Goal: Ask a question: Seek information or help from site administrators or community

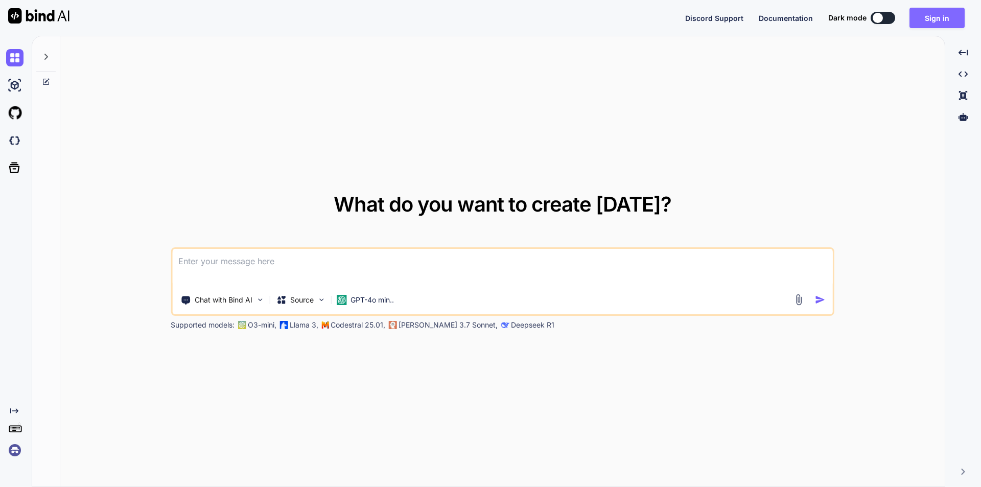
click at [944, 19] on button "Sign in" at bounding box center [937, 18] width 55 height 20
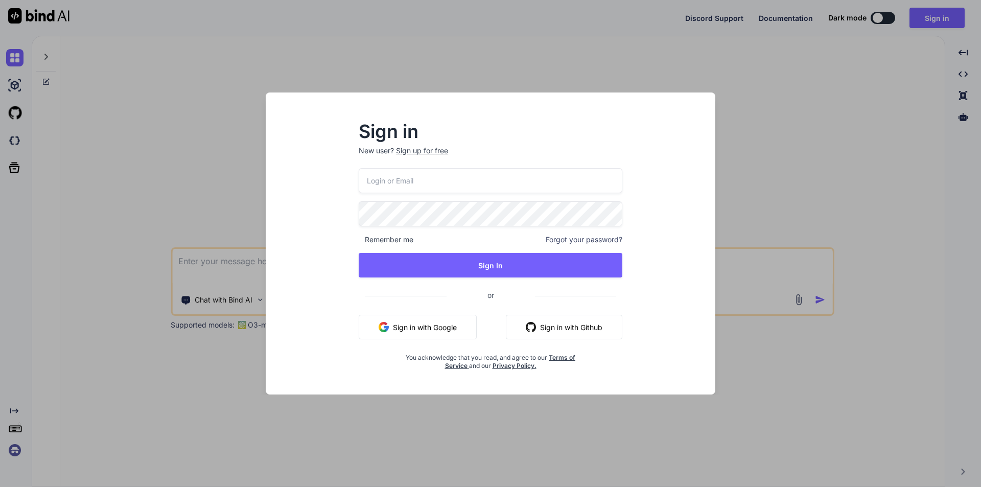
click at [464, 177] on input "email" at bounding box center [491, 180] width 264 height 25
type input "[EMAIL_ADDRESS][DOMAIN_NAME]"
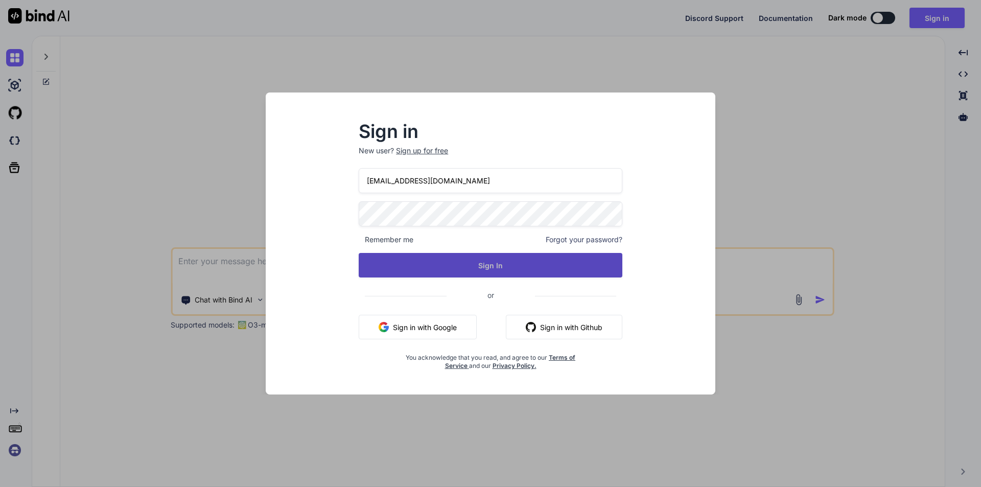
click at [479, 270] on button "Sign In" at bounding box center [491, 265] width 264 height 25
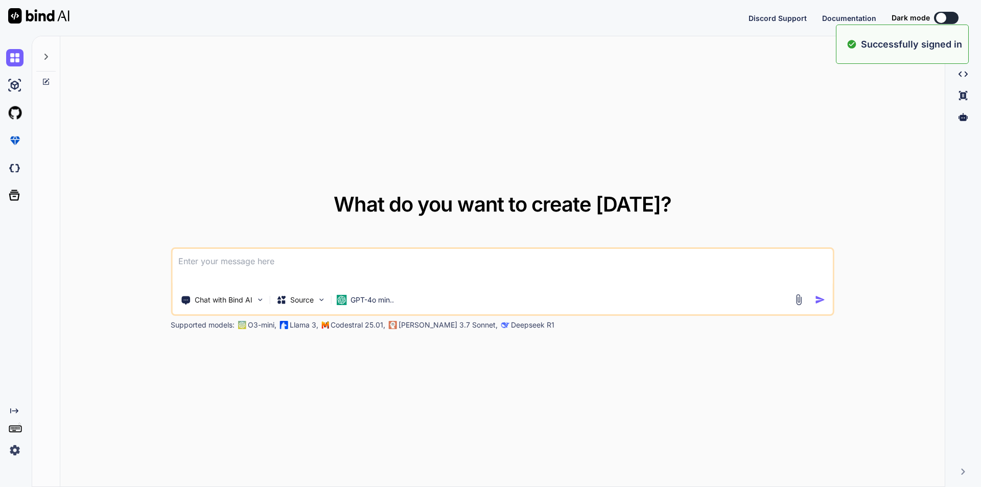
type textarea "x"
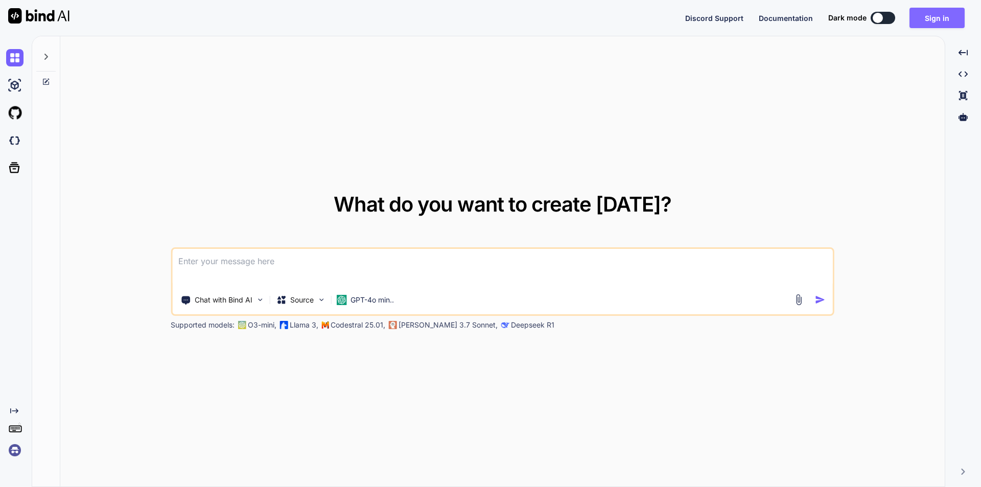
click at [933, 13] on button "Sign in" at bounding box center [937, 18] width 55 height 20
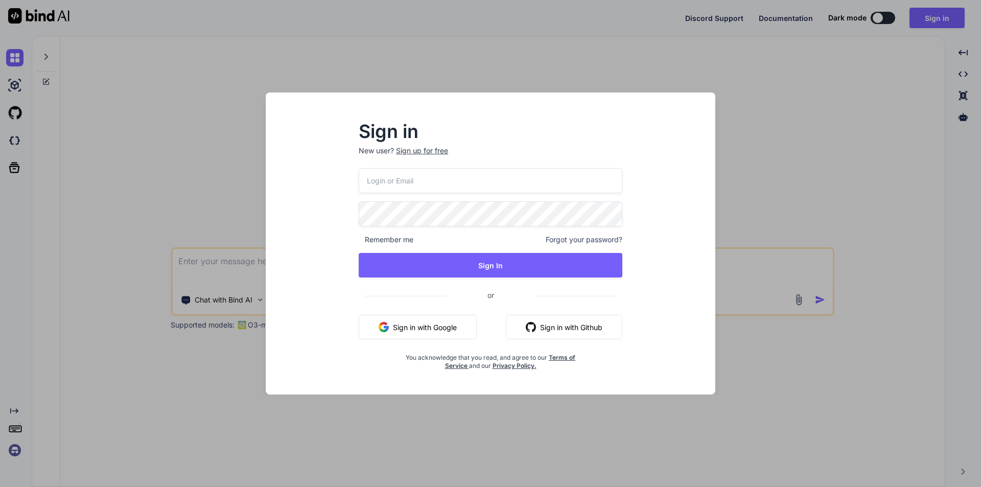
click at [455, 183] on input "email" at bounding box center [491, 180] width 264 height 25
type input "[EMAIL_ADDRESS][DOMAIN_NAME]"
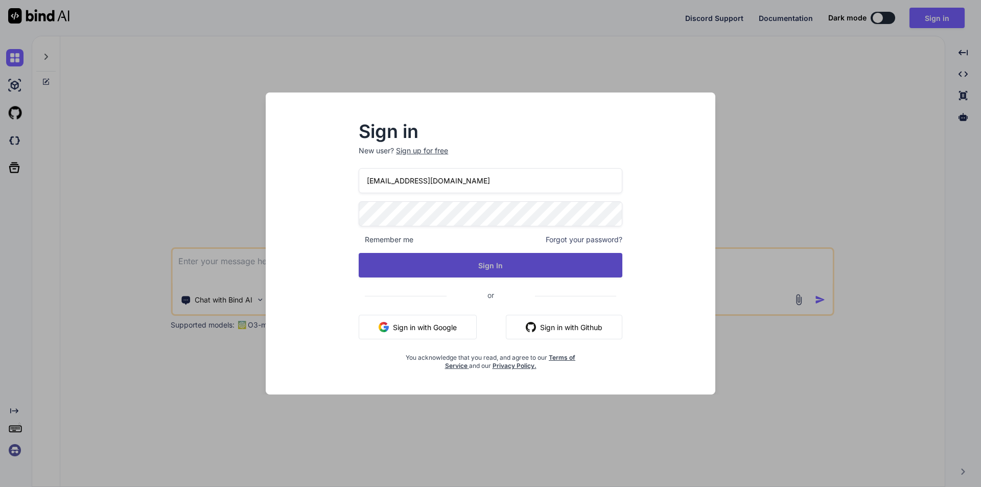
click at [495, 257] on button "Sign In" at bounding box center [491, 265] width 264 height 25
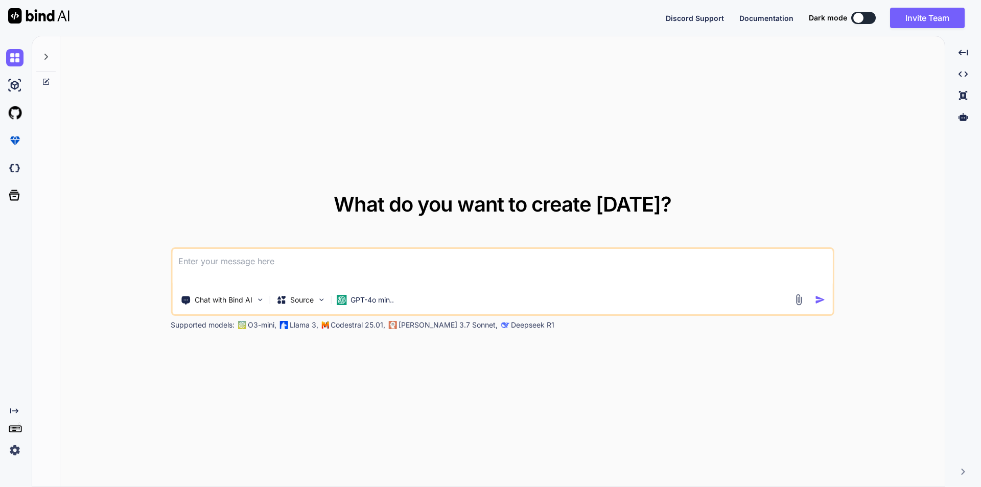
type textarea "x"
click at [377, 253] on textarea at bounding box center [502, 268] width 661 height 38
click at [328, 265] on textarea at bounding box center [502, 268] width 661 height 38
click at [229, 264] on textarea at bounding box center [502, 268] width 661 height 38
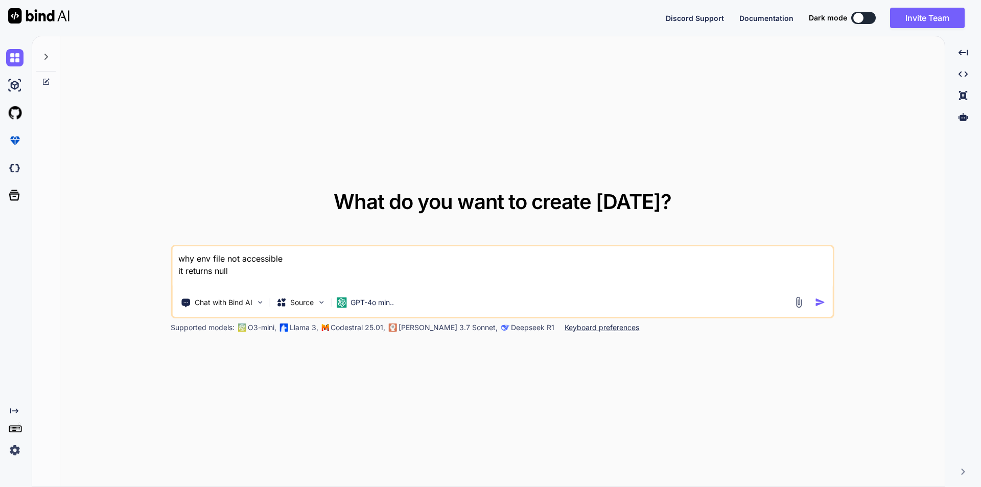
paste textarea "dd(env('DB_HOST'), env('DB_DATABASE'));"
type textarea "why env file not accessible it returns null dd(env('DB_HOST'), env('DB_DATABASE…"
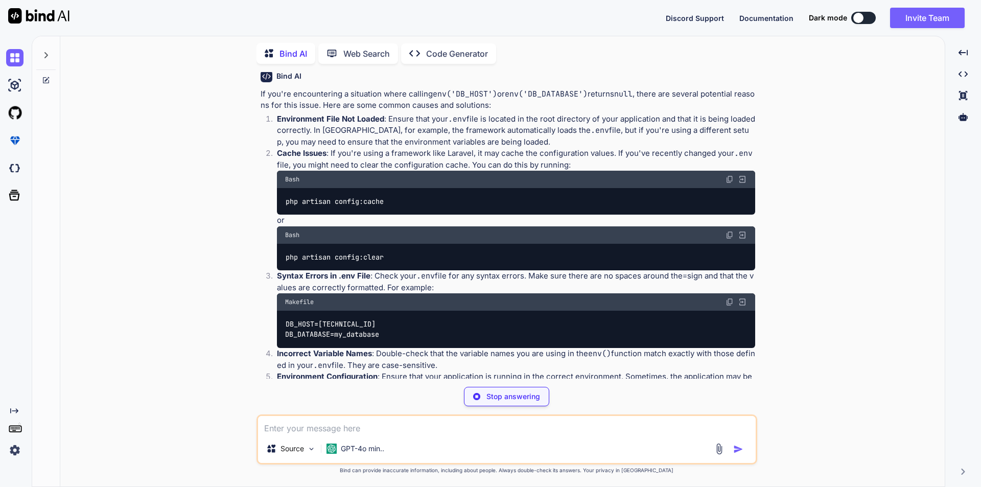
scroll to position [69, 0]
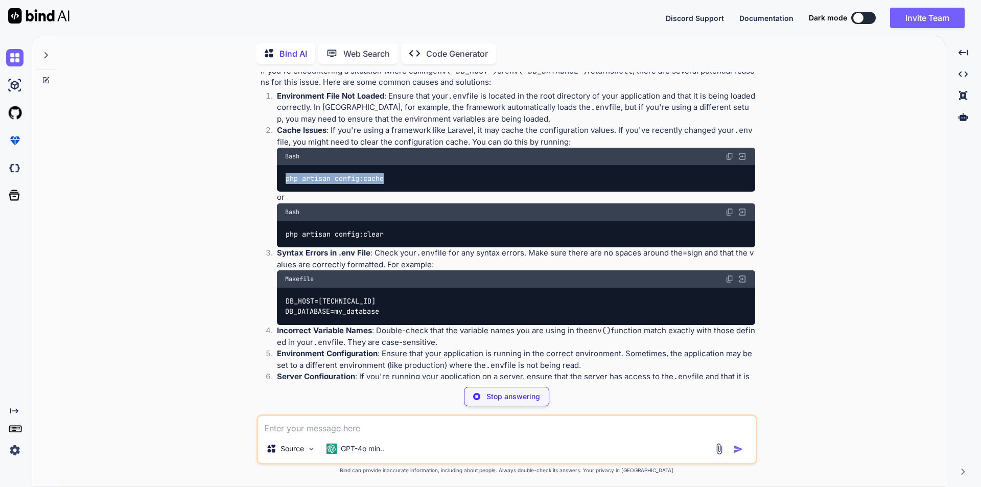
drag, startPoint x: 288, startPoint y: 178, endPoint x: 392, endPoint y: 176, distance: 104.8
click at [392, 176] on div "php artisan config:cache" at bounding box center [516, 178] width 478 height 27
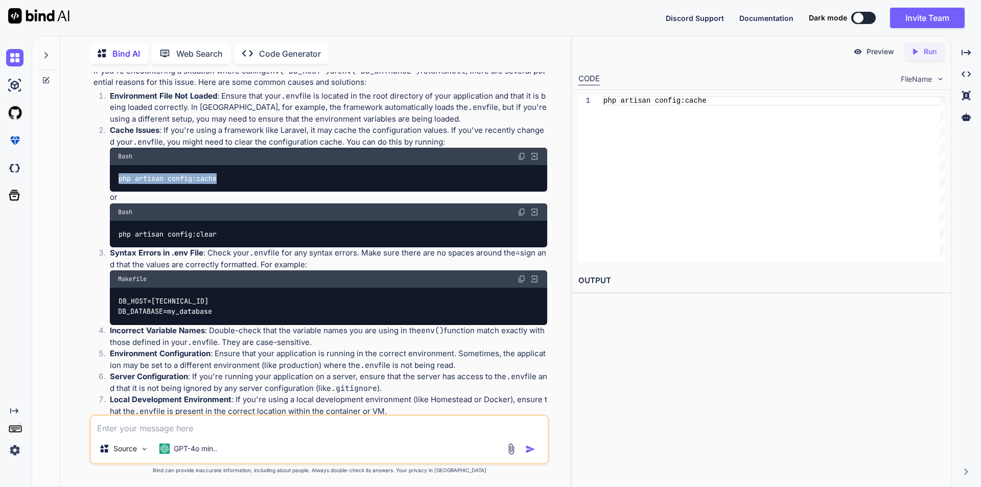
copy code "php artisan config:cache"
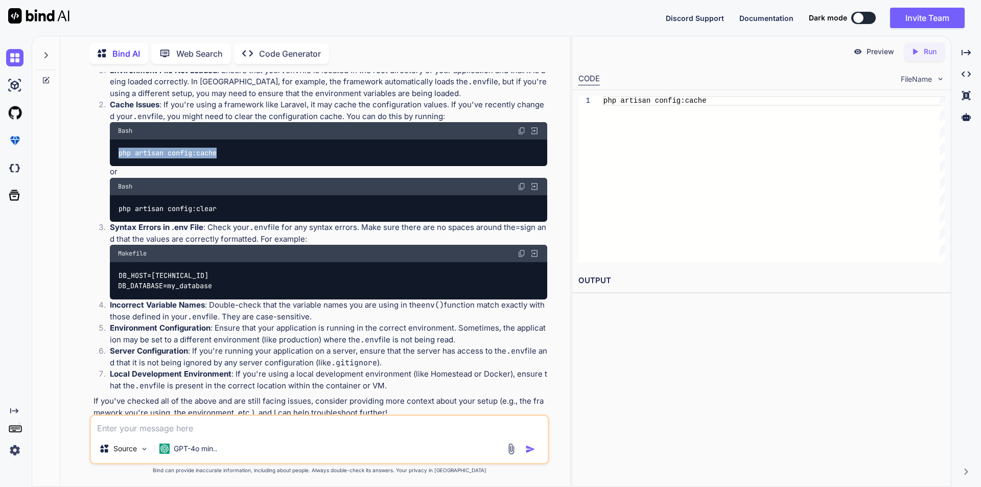
scroll to position [115, 0]
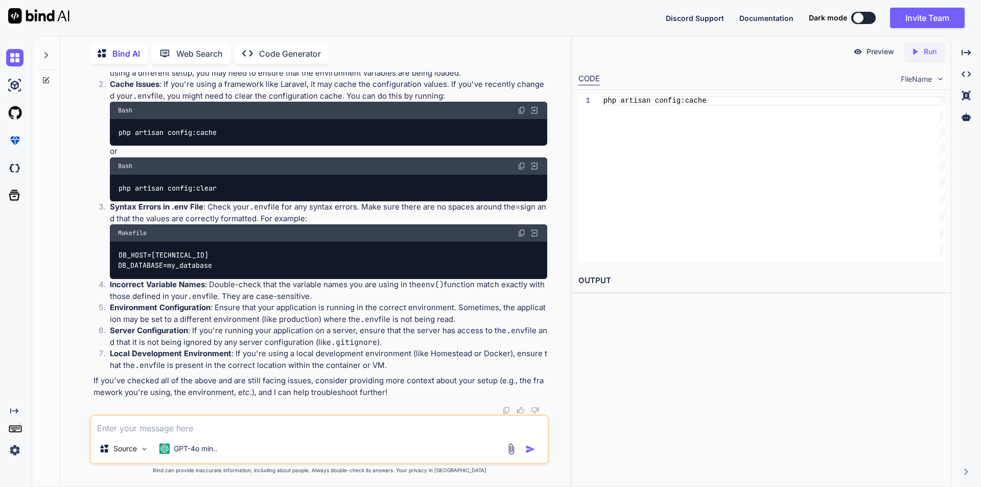
click at [135, 432] on textarea at bounding box center [319, 425] width 457 height 18
type textarea "I was using laravel 12"
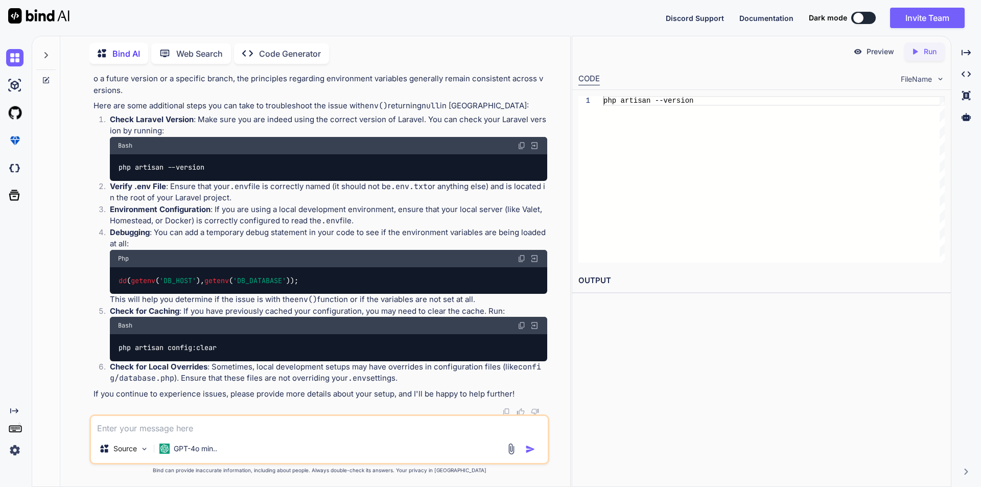
scroll to position [531, 0]
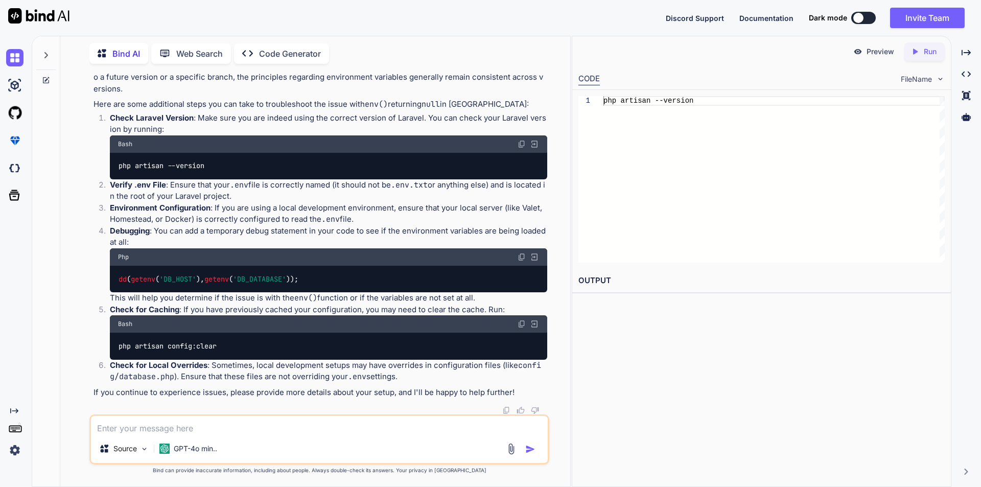
click at [165, 420] on textarea at bounding box center [319, 425] width 457 height 18
paste textarea "Database hosts array is empty. (Connection: mysql, SQL: select * from `users` w…"
type textarea "Database hosts array is empty. (Connection: mysql, SQL: select * from `users` w…"
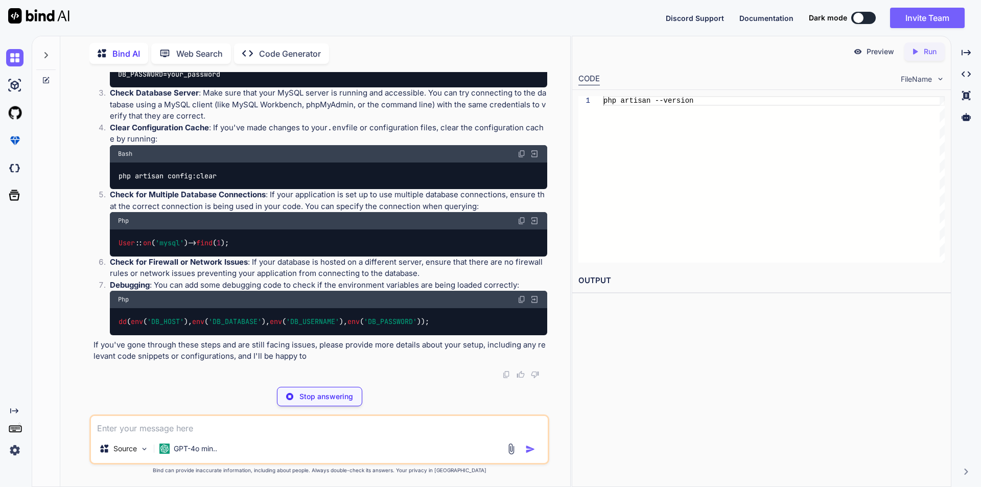
scroll to position [1202, 0]
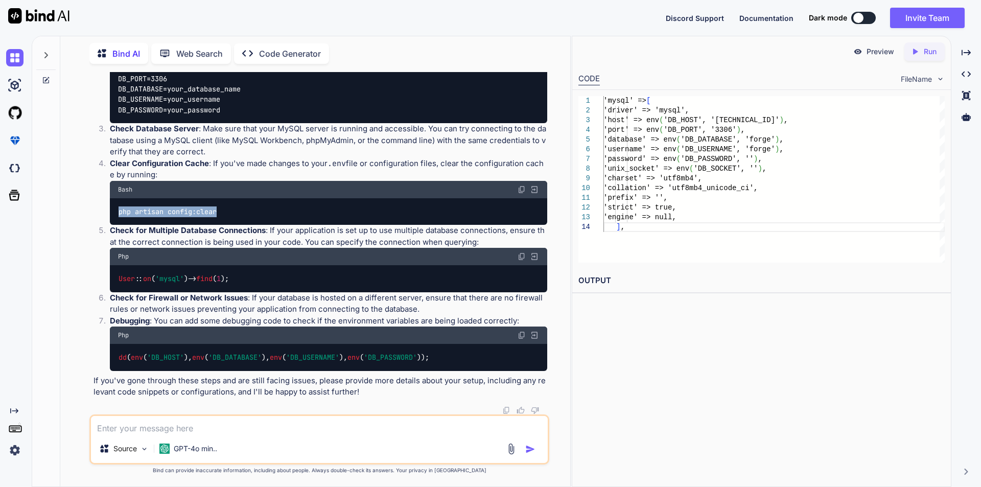
drag, startPoint x: 118, startPoint y: 243, endPoint x: 219, endPoint y: 244, distance: 100.7
click at [218, 217] on code "php artisan config:clear" at bounding box center [168, 211] width 100 height 11
copy code "php artisan config:clear"
